Goal: Task Accomplishment & Management: Complete application form

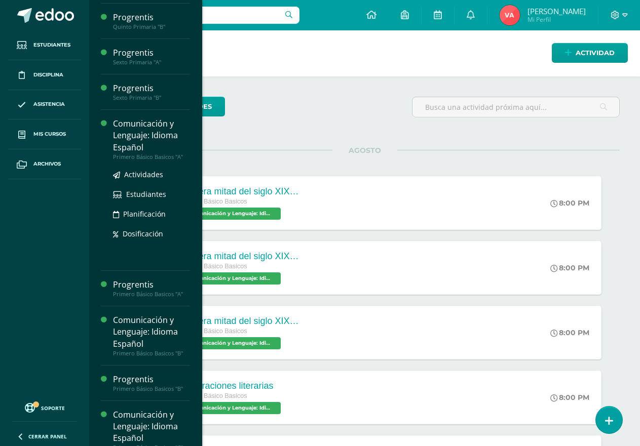
scroll to position [354, 0]
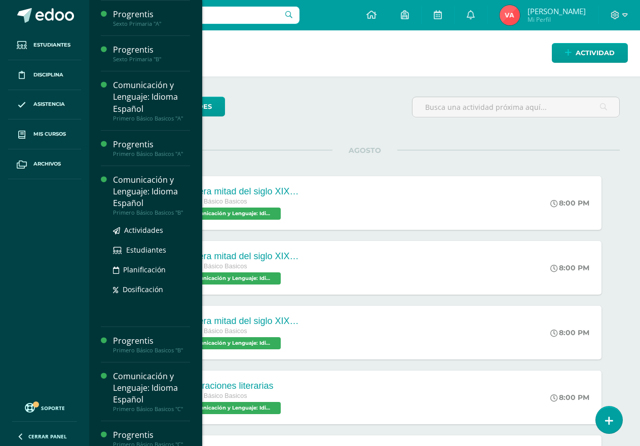
click at [153, 197] on div "Comunicación y Lenguaje: Idioma Español" at bounding box center [151, 191] width 77 height 35
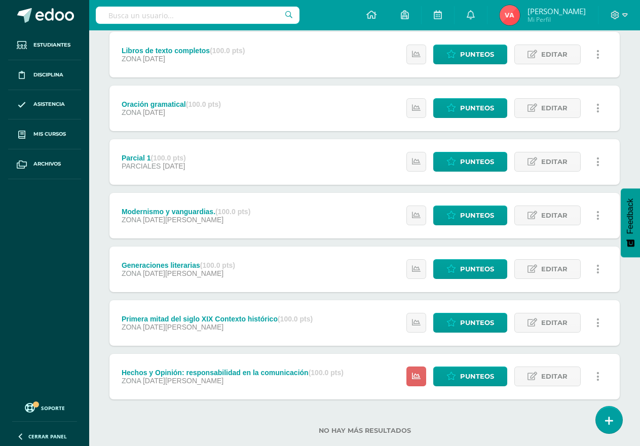
scroll to position [265, 0]
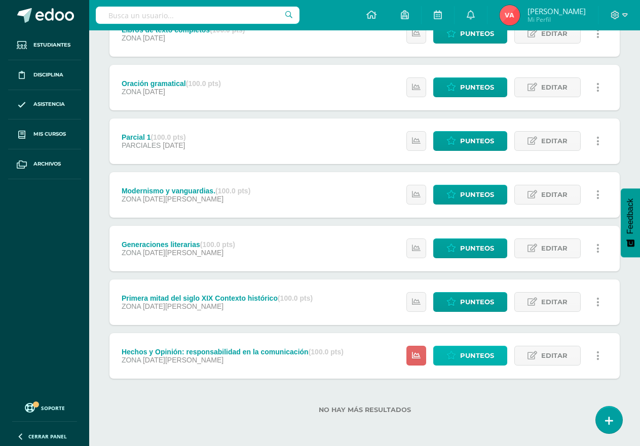
click at [486, 353] on span "Punteos" at bounding box center [477, 355] width 34 height 19
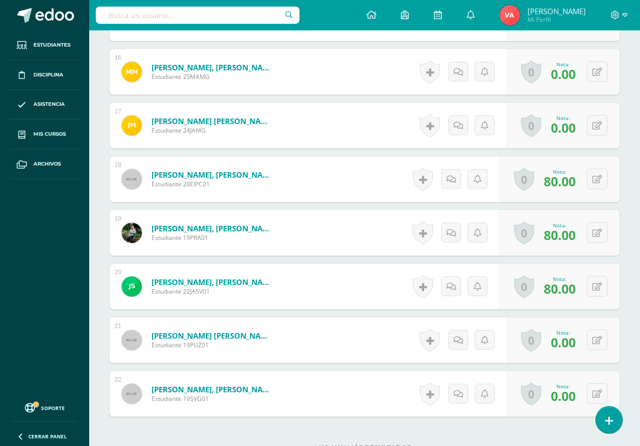
scroll to position [1166, 0]
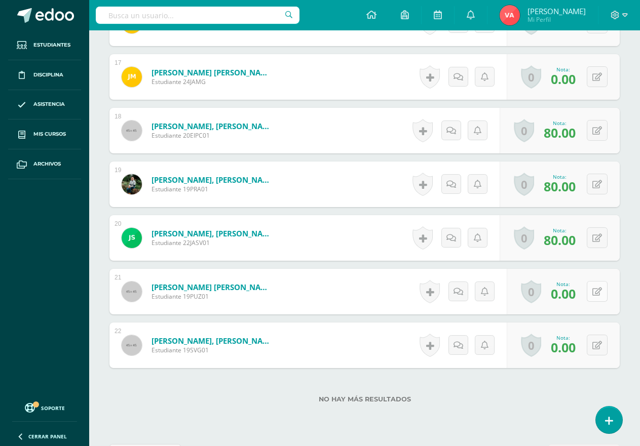
click at [598, 294] on icon at bounding box center [597, 292] width 10 height 9
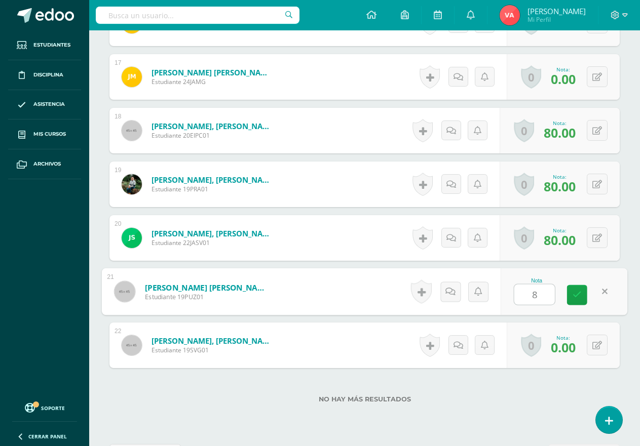
type input "80"
click at [574, 287] on link at bounding box center [577, 295] width 20 height 20
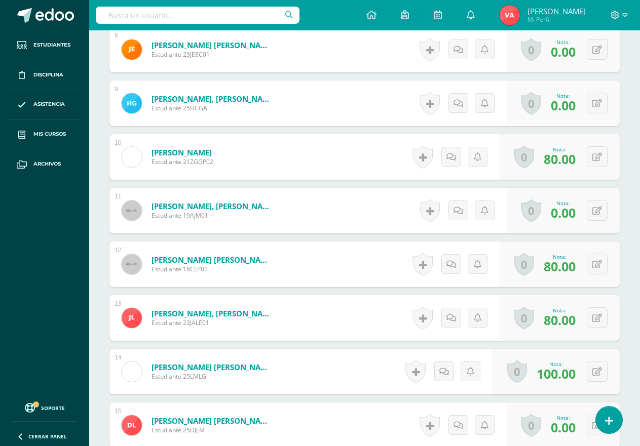
scroll to position [660, 0]
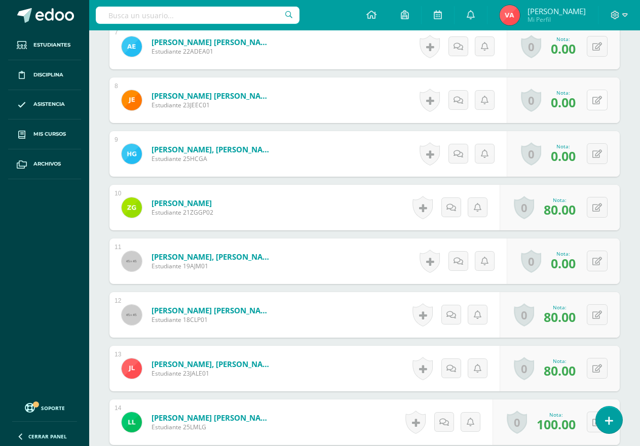
click at [602, 96] on button at bounding box center [596, 100] width 21 height 21
click at [602, 96] on icon at bounding box center [597, 100] width 10 height 9
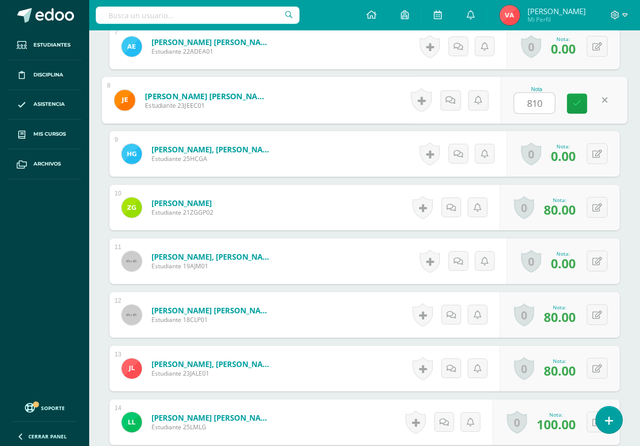
type input "80"
click at [576, 103] on icon at bounding box center [576, 103] width 9 height 9
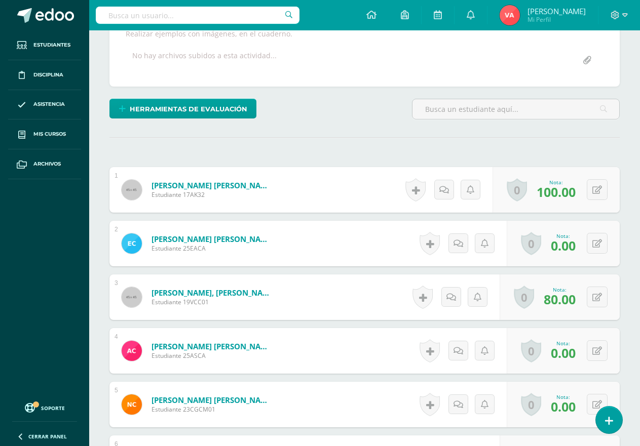
scroll to position [103, 0]
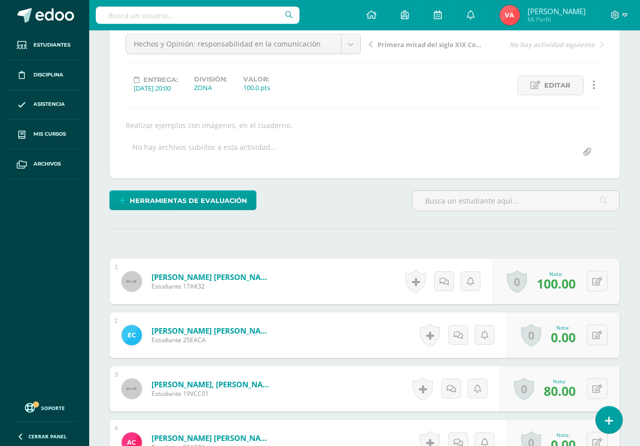
click at [408, 229] on hr at bounding box center [364, 229] width 510 height 1
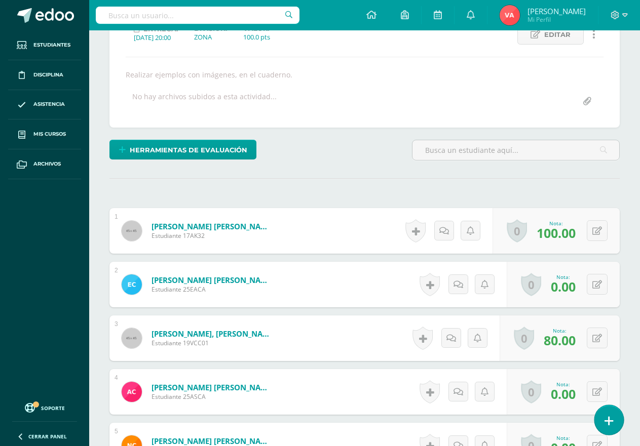
click at [612, 421] on icon at bounding box center [608, 421] width 9 height 12
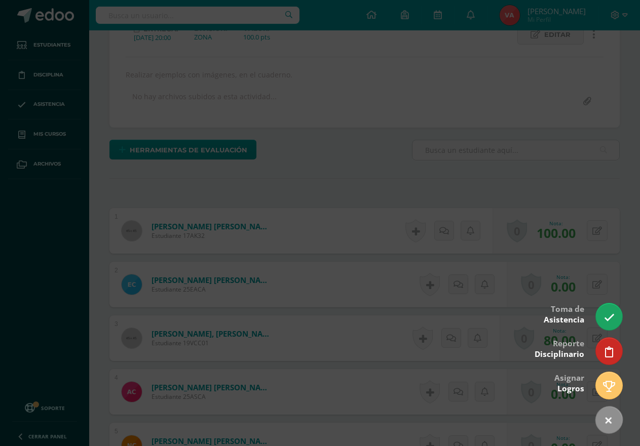
click at [639, 274] on div at bounding box center [320, 223] width 640 height 446
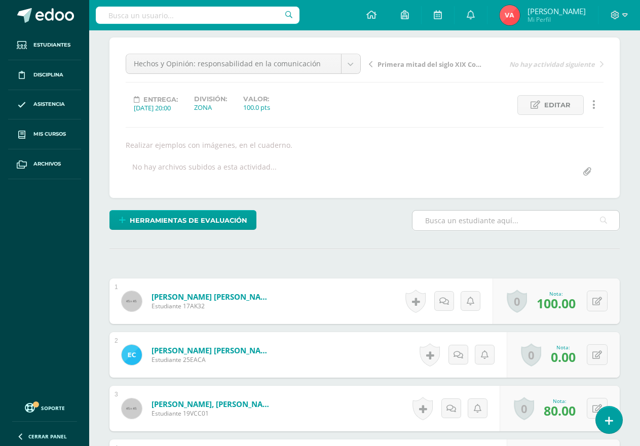
scroll to position [0, 0]
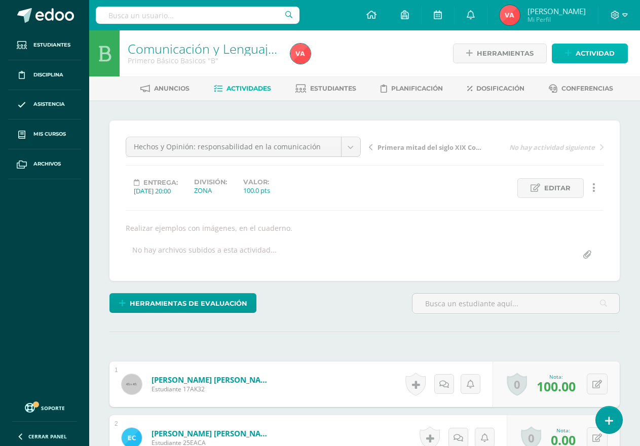
click at [598, 51] on span "Actividad" at bounding box center [594, 53] width 39 height 19
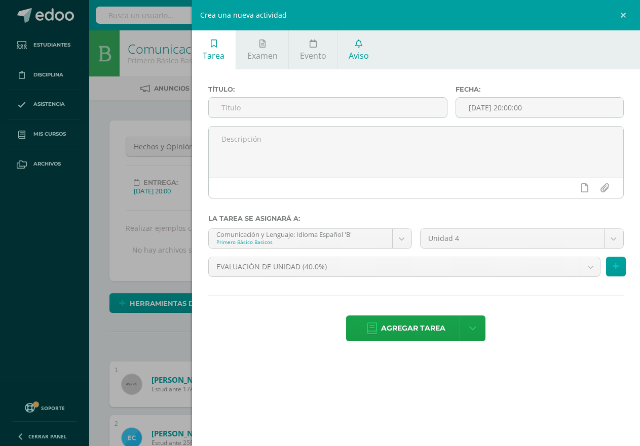
click at [354, 50] on link "Aviso" at bounding box center [358, 49] width 42 height 39
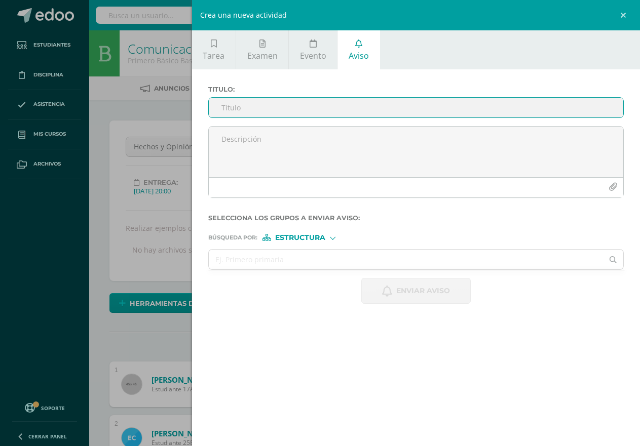
click at [262, 109] on input "Titulo :" at bounding box center [416, 108] width 414 height 20
drag, startPoint x: 232, startPoint y: 105, endPoint x: 242, endPoint y: 97, distance: 12.2
click at [236, 102] on input "Casligrafia" at bounding box center [416, 108] width 414 height 20
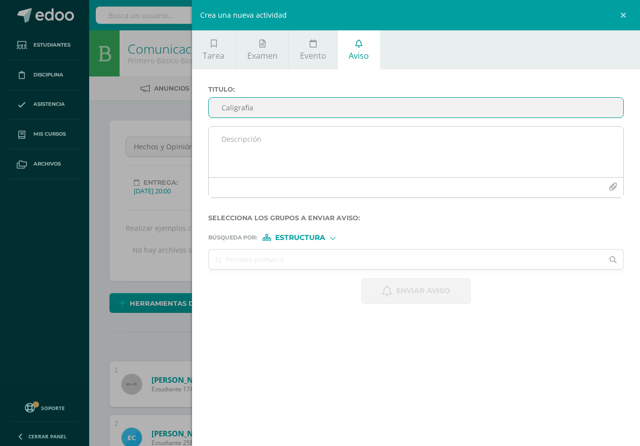
type input "Caligrafia"
click at [232, 134] on textarea at bounding box center [416, 152] width 414 height 51
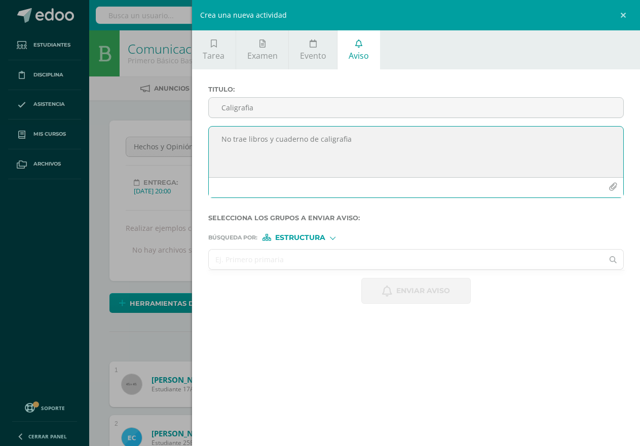
type textarea "No trae libros y cuaderno de caligrafia"
click at [326, 261] on input "text" at bounding box center [406, 260] width 394 height 20
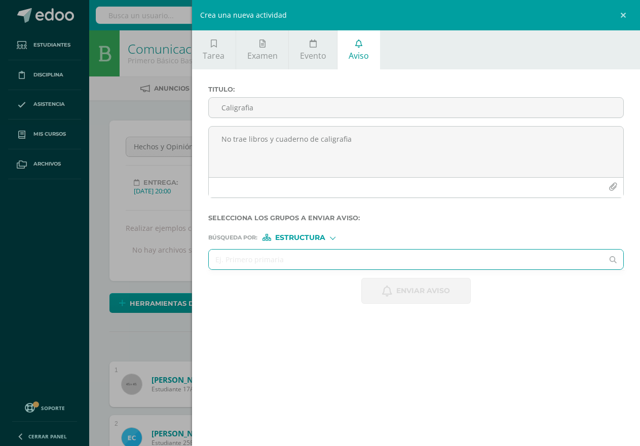
click at [336, 236] on div "Estructura" at bounding box center [300, 237] width 76 height 7
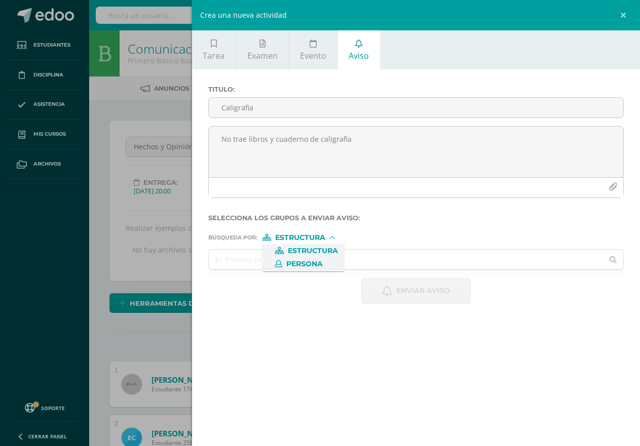
click at [313, 263] on span "Persona" at bounding box center [304, 264] width 36 height 6
click at [258, 261] on input "text" at bounding box center [406, 260] width 394 height 20
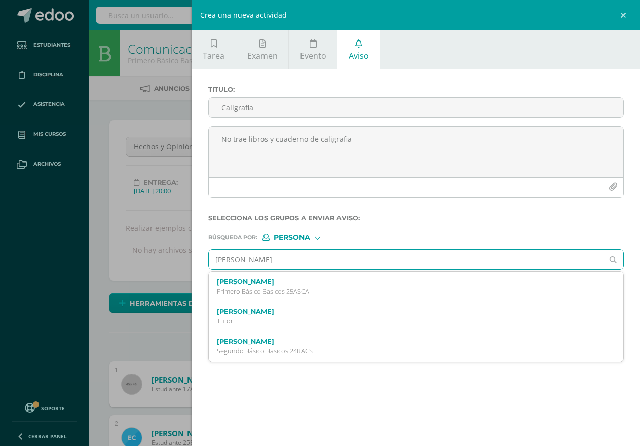
type input "Andrea samantha carrera"
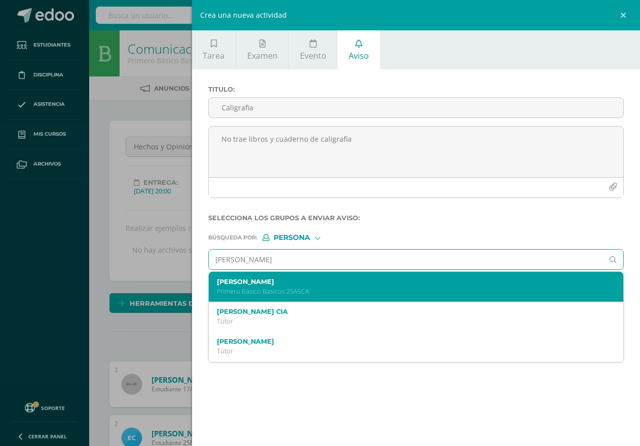
click at [344, 290] on p "Primero Básico Basicos 25ASCA" at bounding box center [407, 291] width 380 height 9
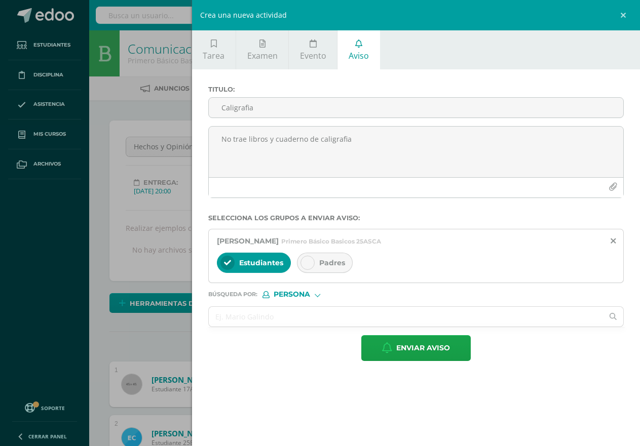
click at [309, 259] on div at bounding box center [307, 263] width 14 height 14
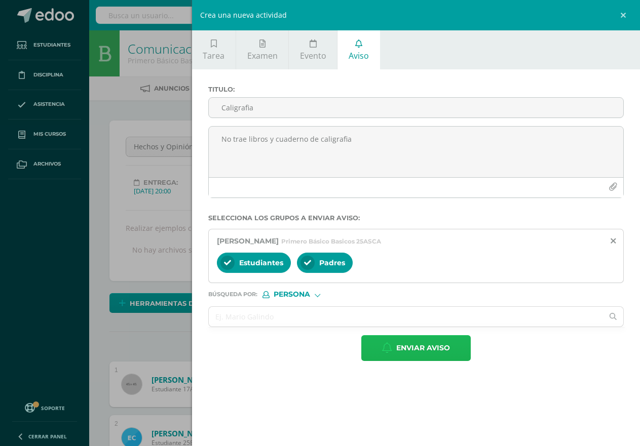
click at [442, 348] on span "Enviar aviso" at bounding box center [423, 348] width 54 height 25
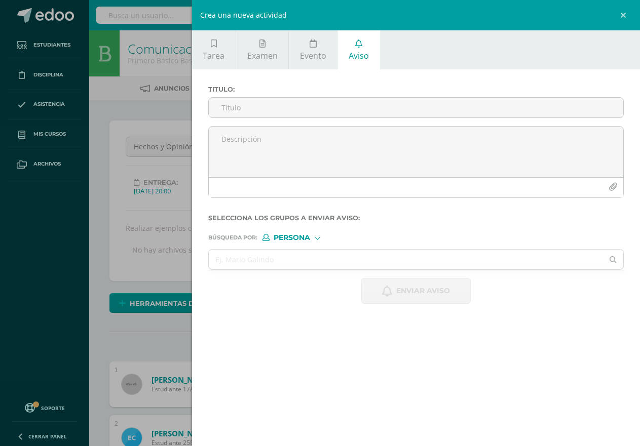
click at [99, 108] on div "Crea una nueva actividad Tarea Examen Evento Aviso Título: Fecha: 2025-08-13 20…" at bounding box center [320, 223] width 640 height 446
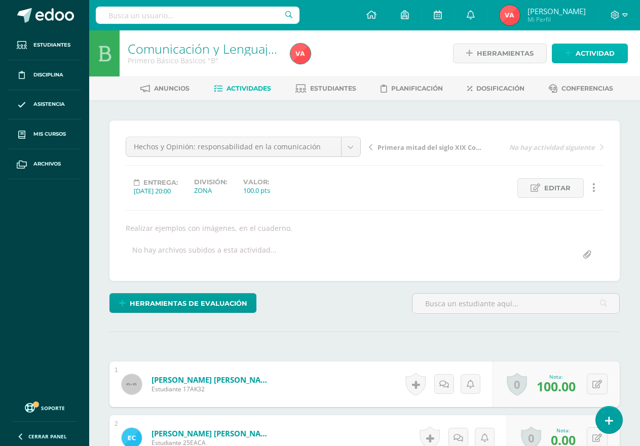
click at [591, 52] on span "Actividad" at bounding box center [594, 53] width 39 height 19
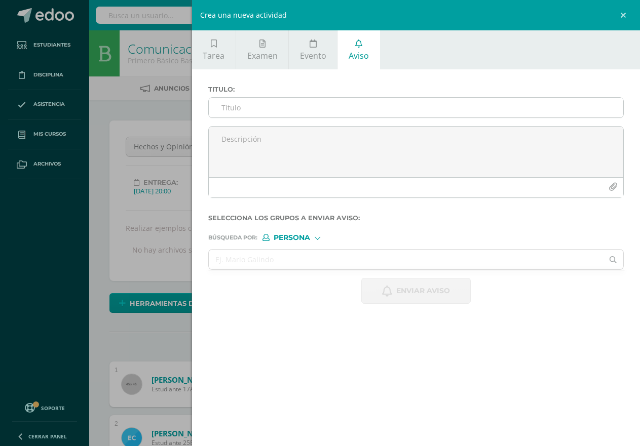
click at [268, 102] on input "Titulo :" at bounding box center [416, 108] width 414 height 20
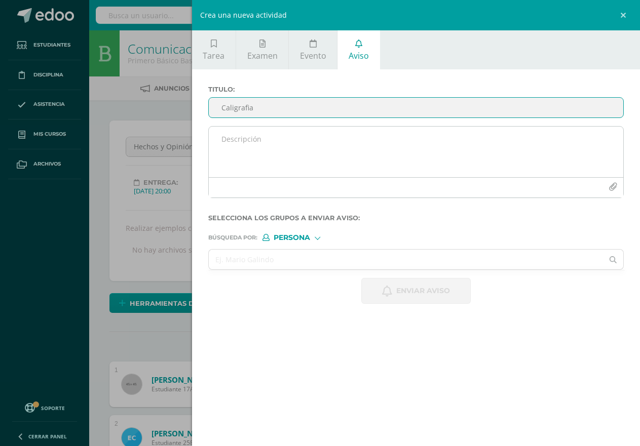
type input "Caligrafia"
click at [255, 140] on textarea at bounding box center [416, 152] width 414 height 51
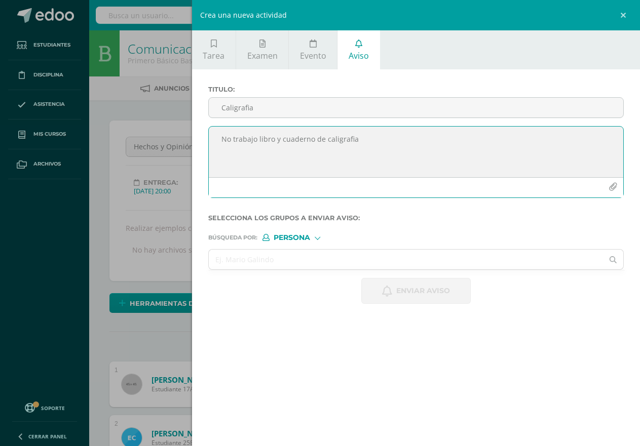
drag, startPoint x: 377, startPoint y: 141, endPoint x: 221, endPoint y: 143, distance: 156.0
click at [221, 143] on textarea "No trabajo libro y cuaderno de caligrafia" at bounding box center [416, 152] width 414 height 51
click at [344, 156] on textarea "No trabajo libro y cuaderno de caligrafia" at bounding box center [416, 152] width 414 height 51
type textarea "No trabajo libro y cuaderno de caligrafia"
click at [313, 256] on input "text" at bounding box center [406, 260] width 394 height 20
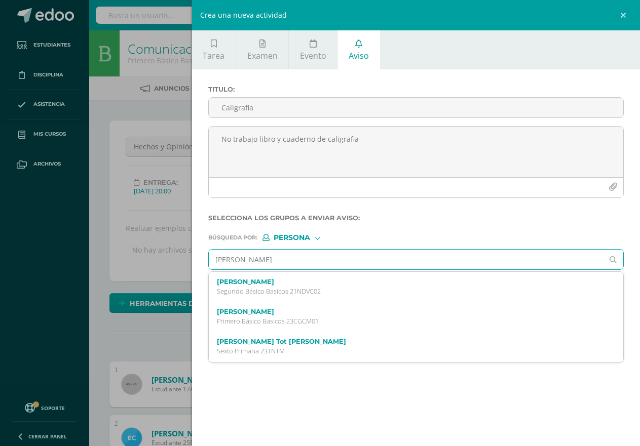
type input "Nathalie gabriela"
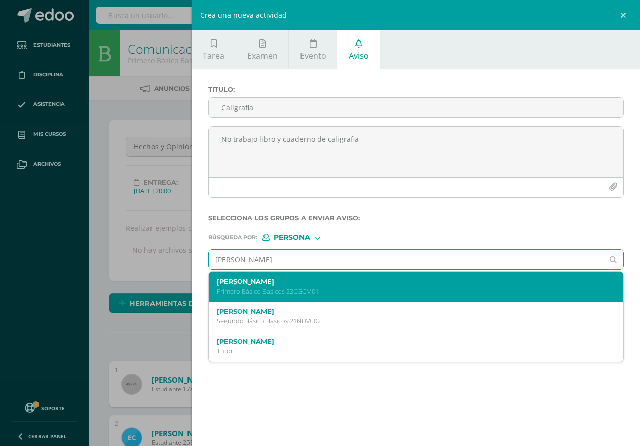
click at [333, 288] on p "Primero Básico Basicos 23CGCM01" at bounding box center [407, 291] width 380 height 9
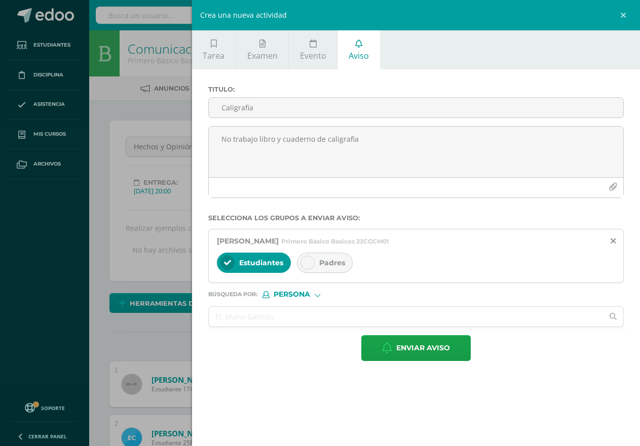
click at [311, 270] on div "Padres" at bounding box center [325, 263] width 56 height 20
click at [306, 260] on icon at bounding box center [307, 262] width 7 height 7
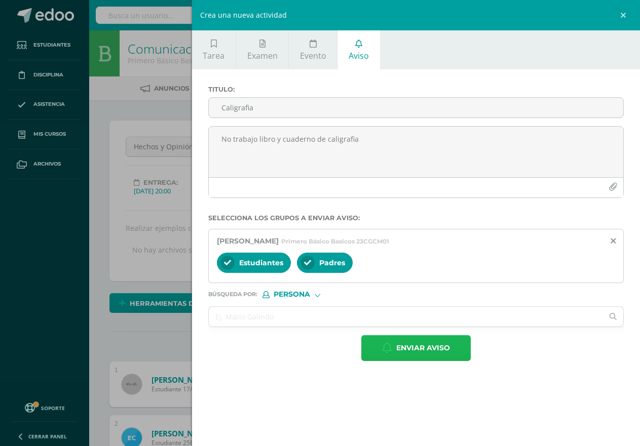
click at [428, 348] on span "Enviar aviso" at bounding box center [423, 348] width 54 height 25
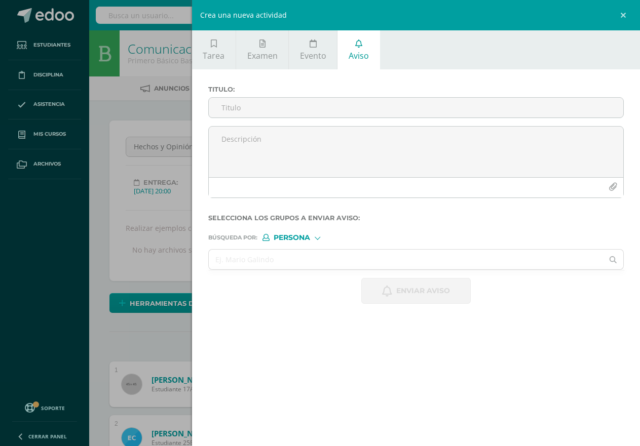
click at [101, 90] on div "Crea una nueva actividad Tarea Examen Evento Aviso Título: Fecha: 2025-08-13 20…" at bounding box center [320, 223] width 640 height 446
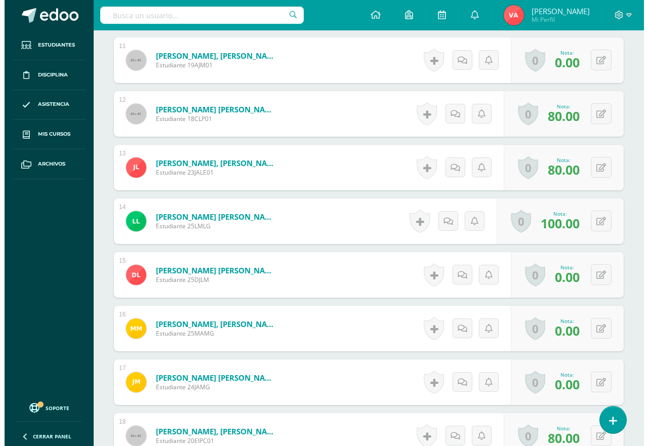
scroll to position [911, 0]
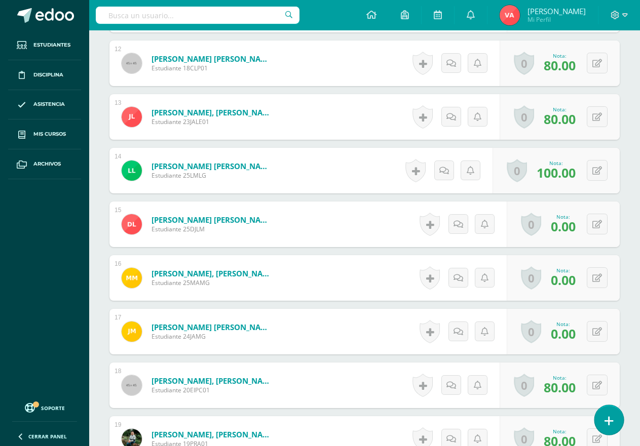
click at [601, 425] on link at bounding box center [608, 419] width 29 height 29
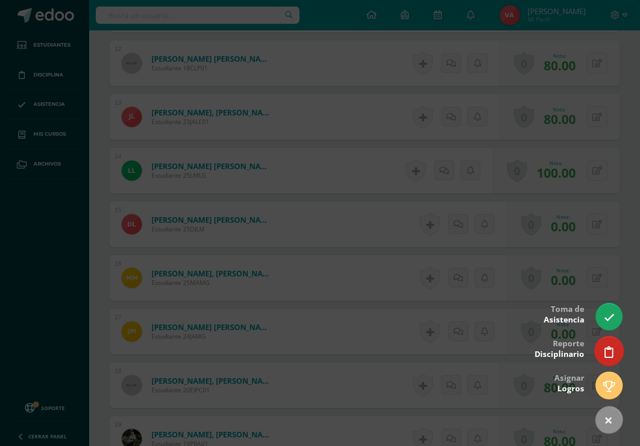
click at [607, 351] on icon at bounding box center [608, 352] width 9 height 12
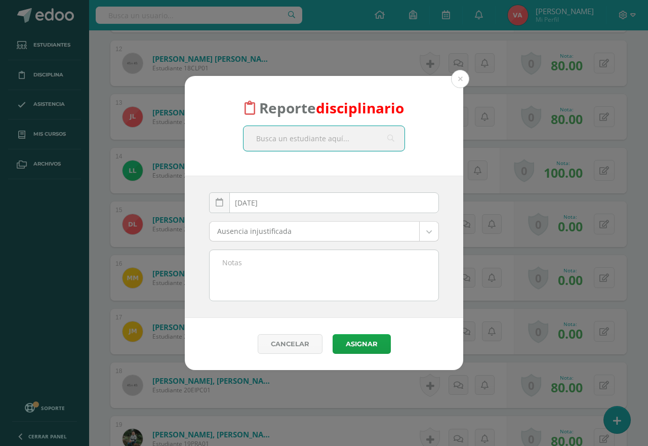
click at [322, 142] on input "text" at bounding box center [324, 138] width 161 height 25
type input "mathiew"
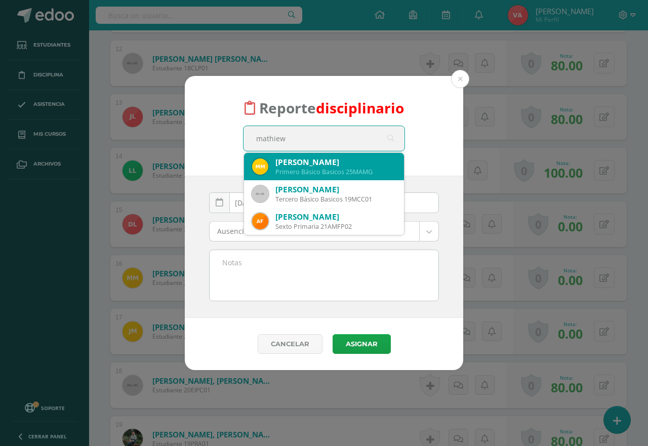
click at [348, 171] on div "Primero Básico Basicos 25MAMG" at bounding box center [335, 172] width 121 height 9
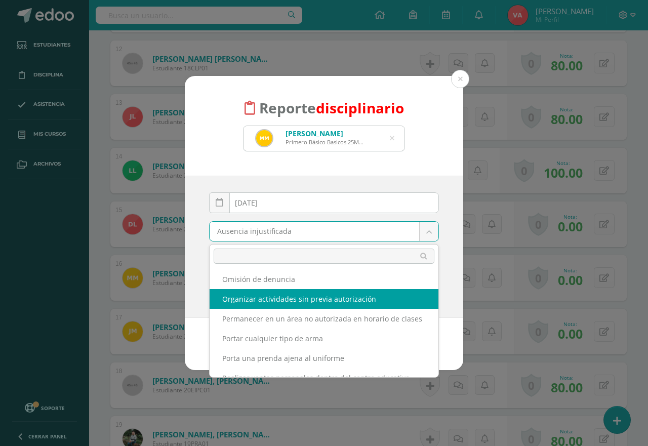
scroll to position [354, 0]
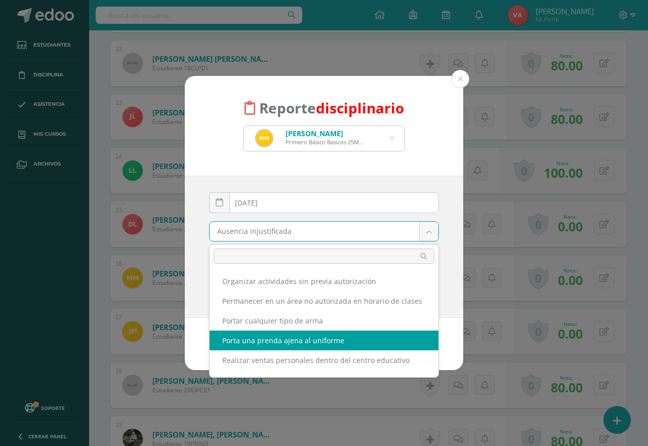
click at [334, 354] on div "Cancelar Asignar Asignar Enviar y notificar Enviar e imprimir" at bounding box center [324, 344] width 279 height 52
select select "52"
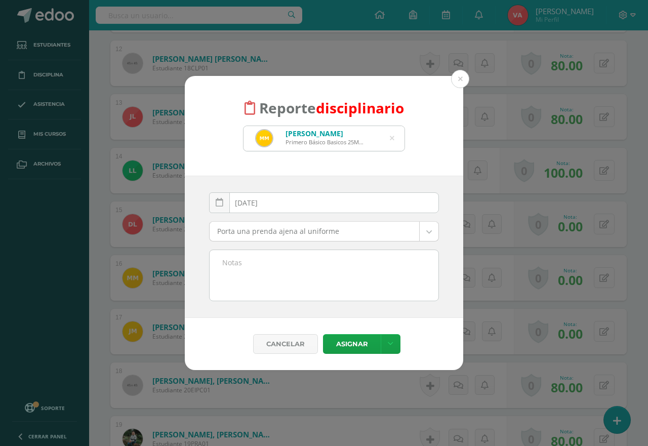
click at [285, 277] on textarea at bounding box center [324, 275] width 229 height 51
type textarea "No trae zapatos de vestir con su uniforme, trae tenis"
click at [392, 342] on link at bounding box center [391, 344] width 20 height 20
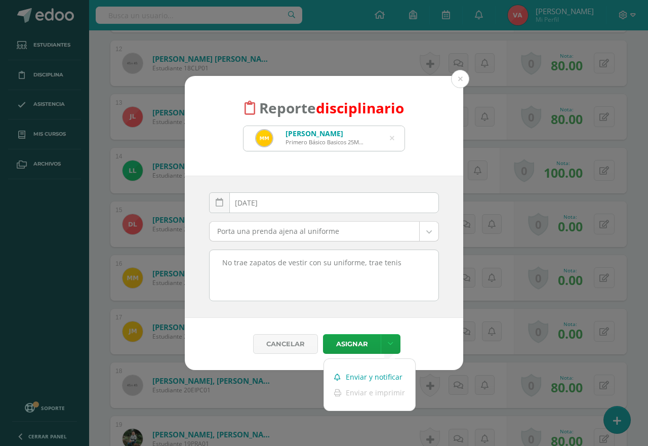
click at [395, 372] on link "Enviar y notificar" at bounding box center [369, 377] width 91 height 16
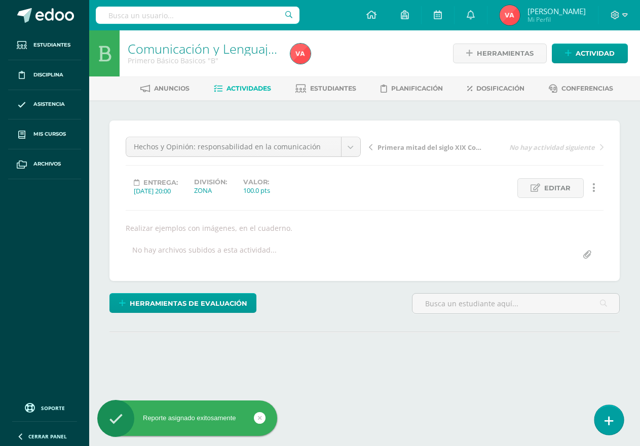
click at [602, 426] on link at bounding box center [608, 419] width 29 height 29
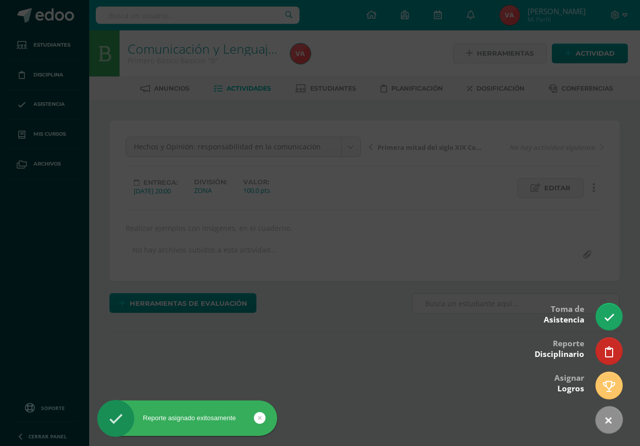
drag, startPoint x: 605, startPoint y: 352, endPoint x: 299, endPoint y: 201, distance: 341.5
click at [605, 352] on icon at bounding box center [609, 352] width 8 height 11
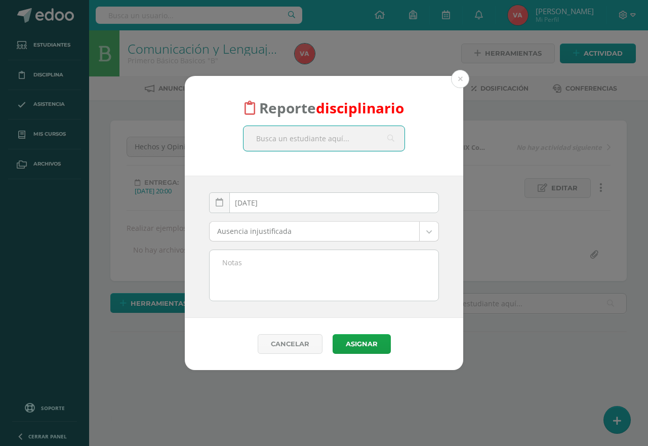
click at [321, 137] on input "text" at bounding box center [324, 138] width 161 height 25
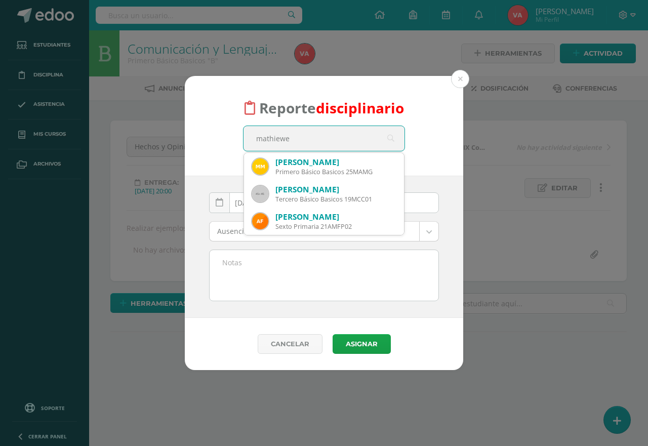
type input "mathiew"
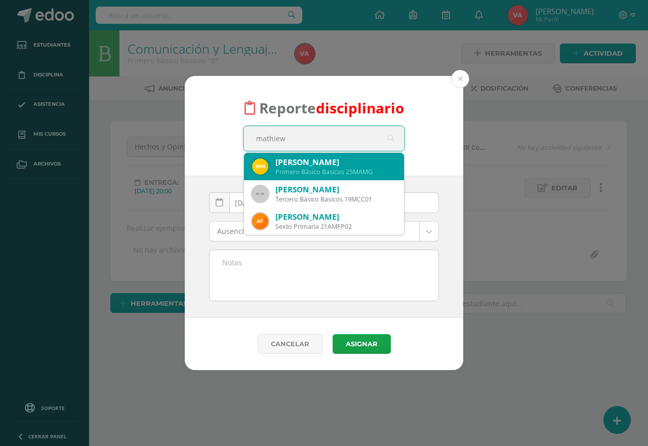
click at [346, 168] on div "Primero Básico Basicos 25MAMG" at bounding box center [335, 172] width 121 height 9
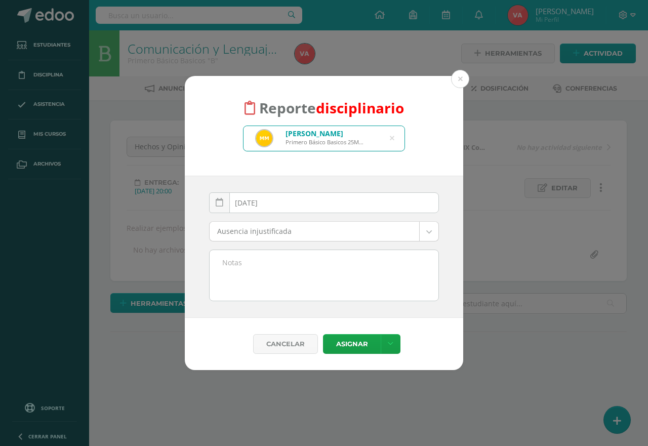
click at [426, 231] on body "Reporte disciplinario Mathiew Alexander Martínez González Primero Básico Basico…" at bounding box center [324, 205] width 648 height 411
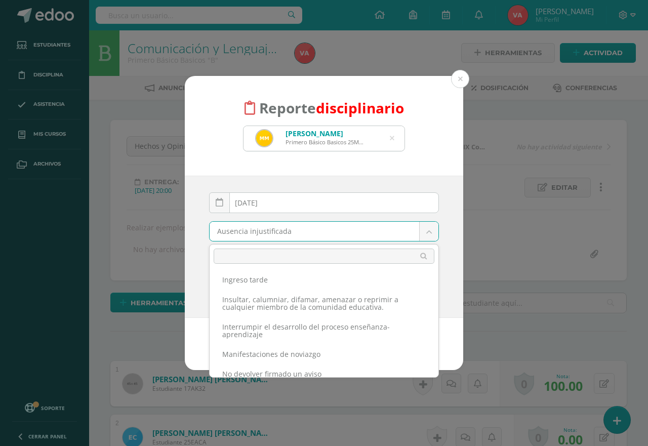
scroll to position [1, 0]
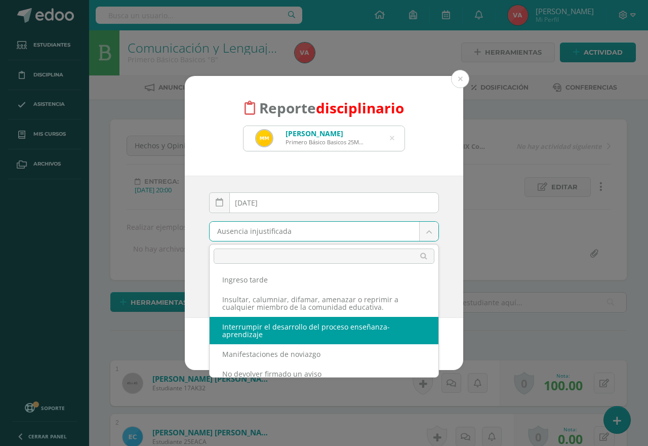
select select "62"
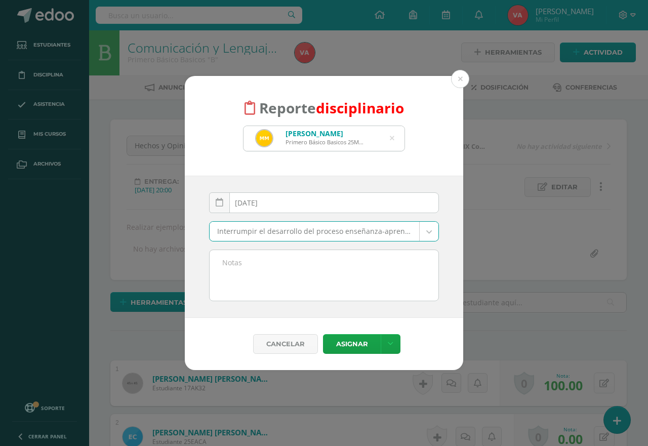
click at [284, 257] on textarea at bounding box center [324, 275] width 229 height 51
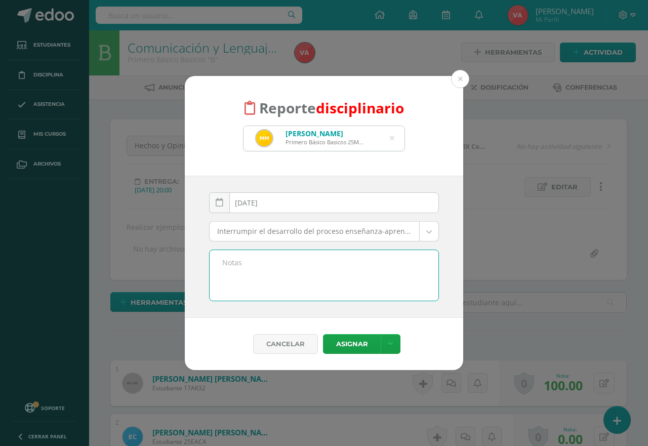
scroll to position [2, 0]
type textarea "El alumno no trabaja libro y cuaderno de caligrafia, dice que no los trajo, y u…"
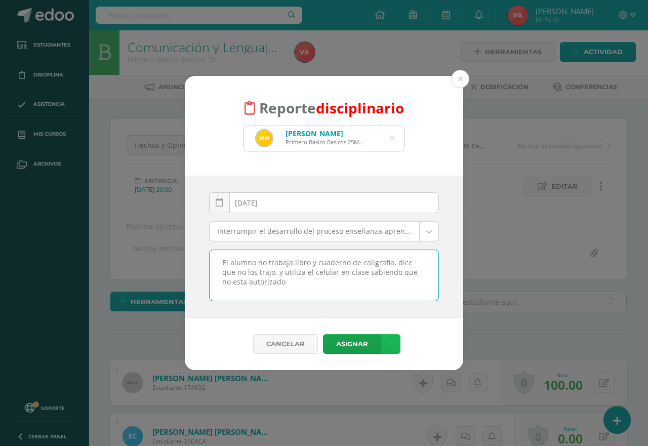
click at [388, 347] on icon at bounding box center [391, 344] width 6 height 9
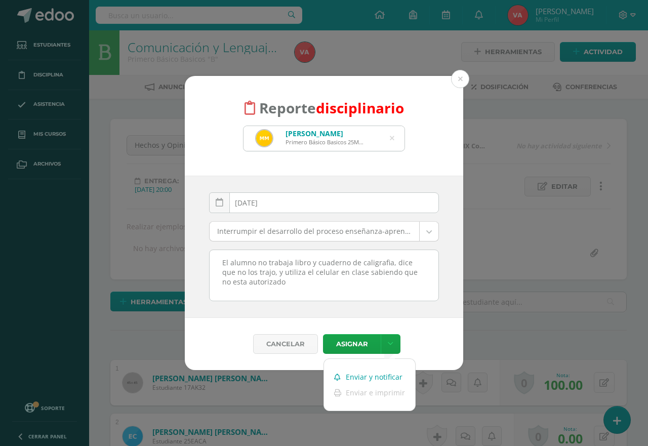
click at [387, 377] on link "Enviar y notificar" at bounding box center [369, 377] width 91 height 16
